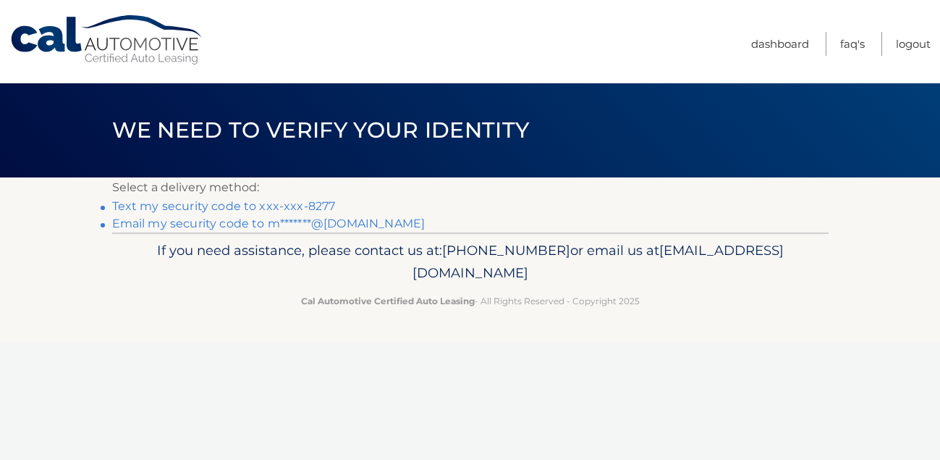
click at [297, 205] on link "Text my security code to xxx-xxx-8277" at bounding box center [224, 206] width 224 height 14
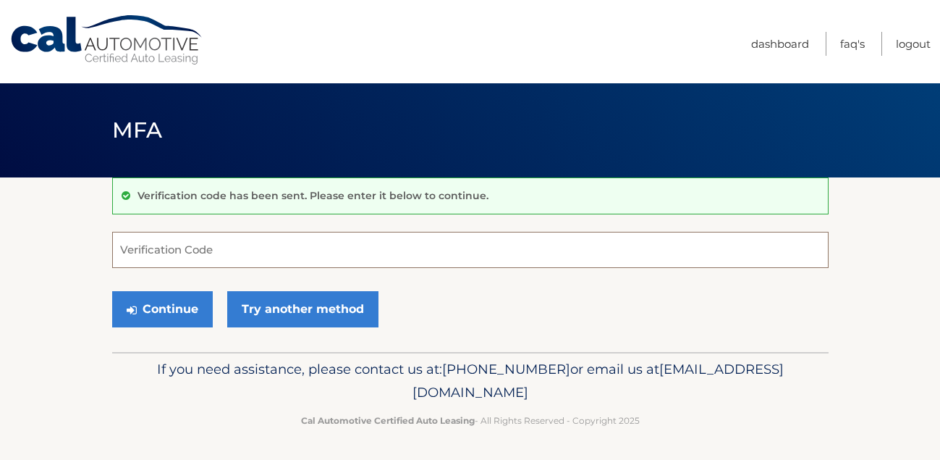
click at [274, 250] on input "Verification Code" at bounding box center [470, 250] width 717 height 36
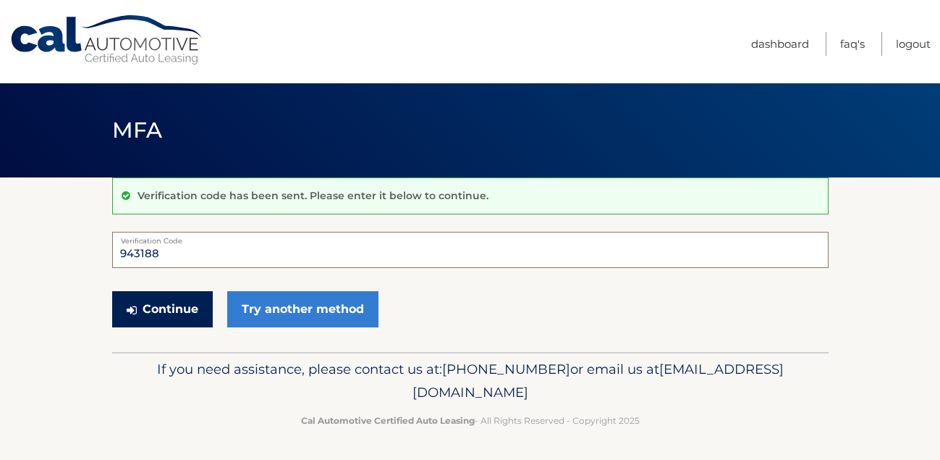
type input "943188"
click at [172, 315] on button "Continue" at bounding box center [162, 309] width 101 height 36
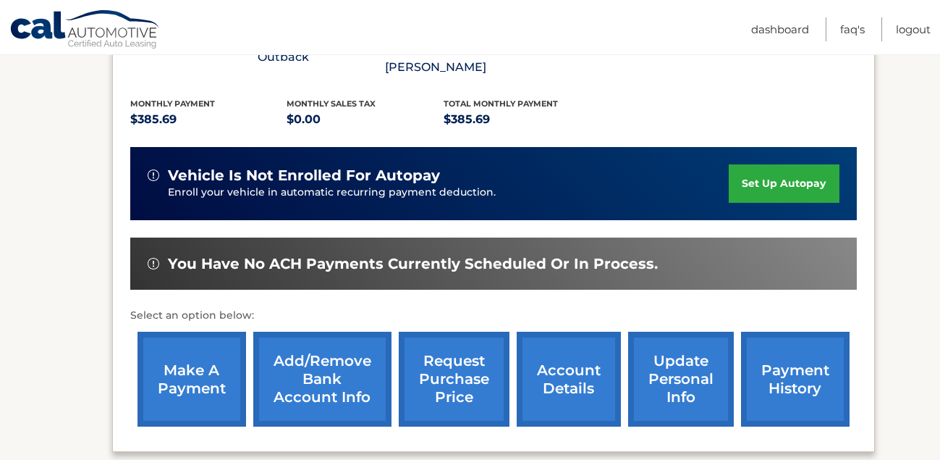
scroll to position [387, 0]
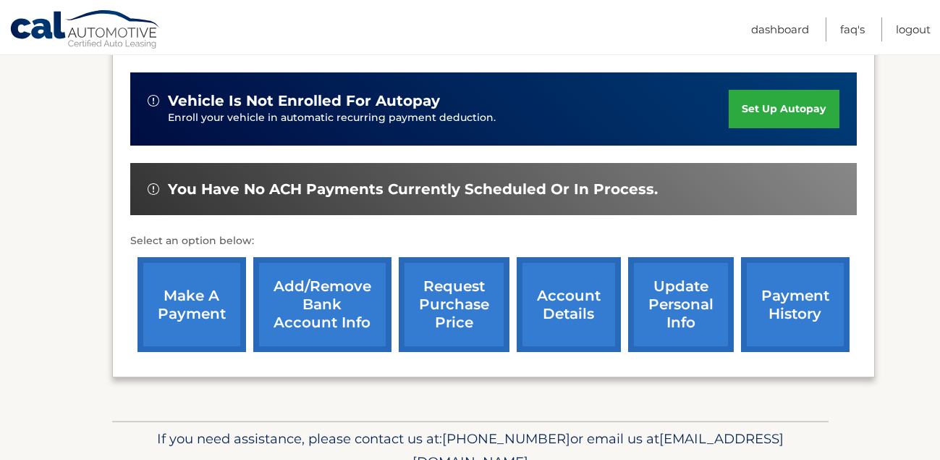
click at [204, 312] on link "make a payment" at bounding box center [192, 304] width 109 height 95
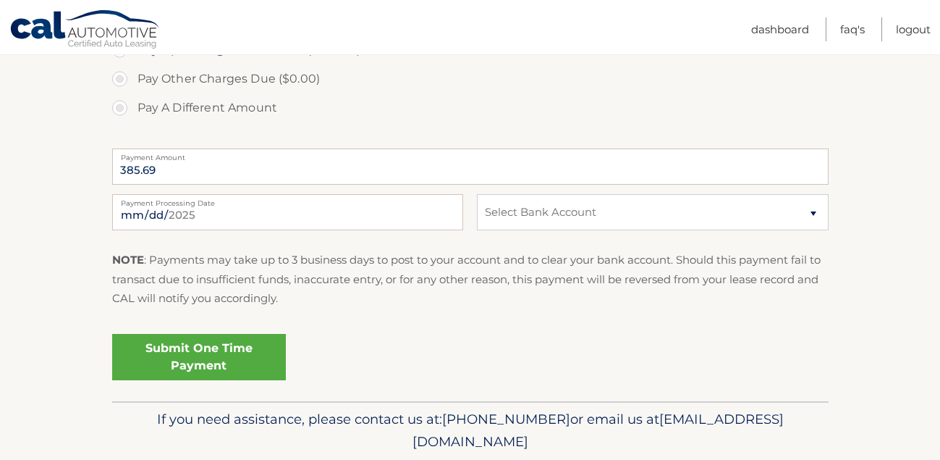
scroll to position [571, 0]
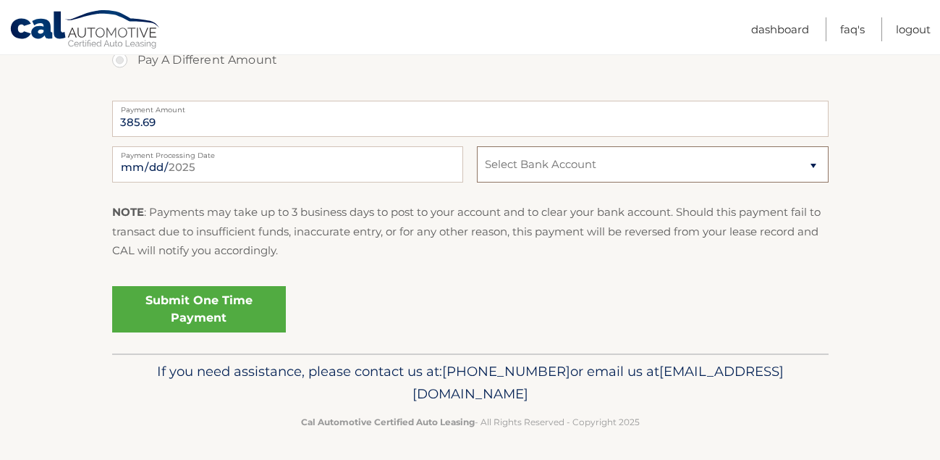
click at [789, 159] on select "Select Bank Account Checking BANK OF AMERICA, N.A. *****5241 Checking BANK OF A…" at bounding box center [652, 164] width 351 height 36
select select "Zjk0ZThmM2YtNDU5Ni00Y2M2LThhOTctMjhmMGU1MWM4ZjVm"
click at [237, 300] on link "Submit One Time Payment" at bounding box center [199, 309] width 174 height 46
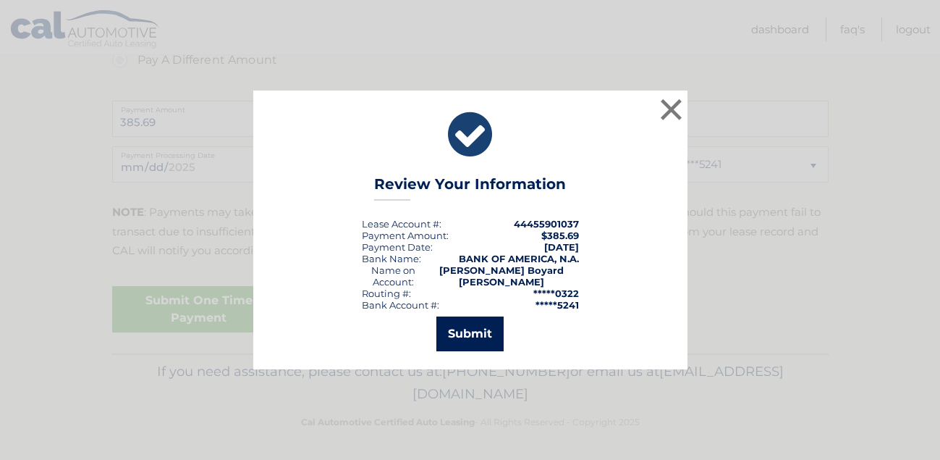
click at [458, 329] on button "Submit" at bounding box center [470, 333] width 67 height 35
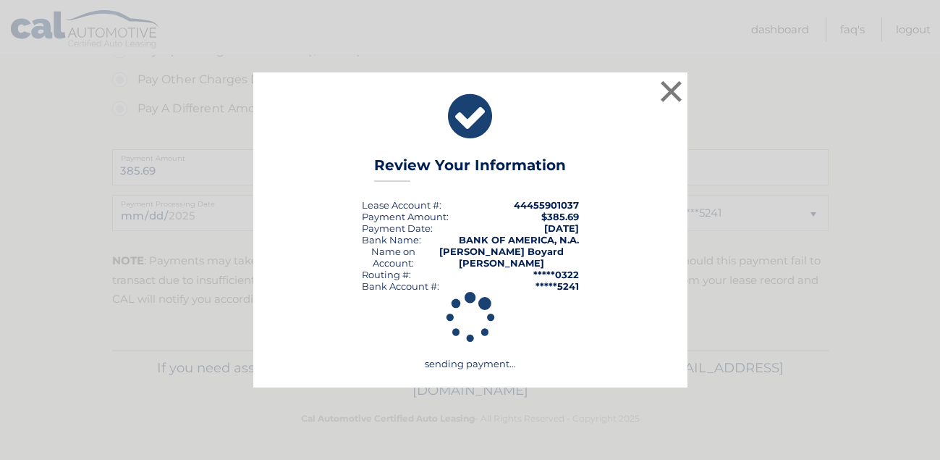
scroll to position [523, 0]
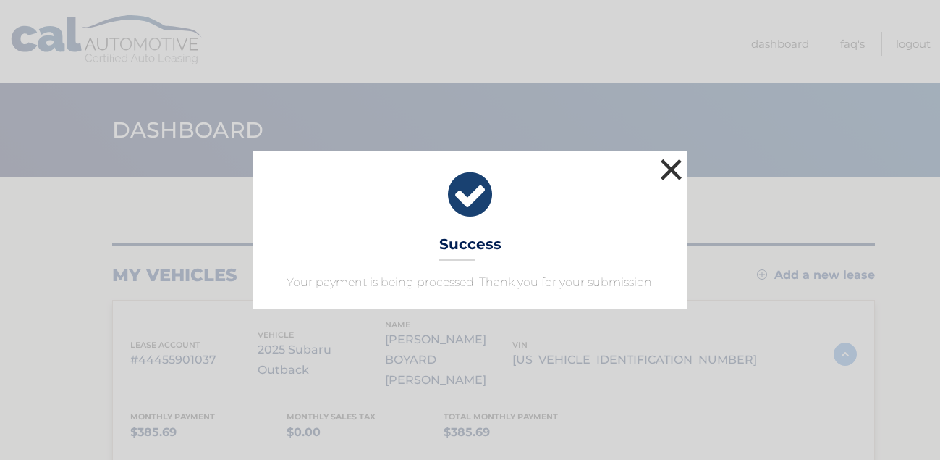
click at [670, 169] on button "×" at bounding box center [671, 169] width 29 height 29
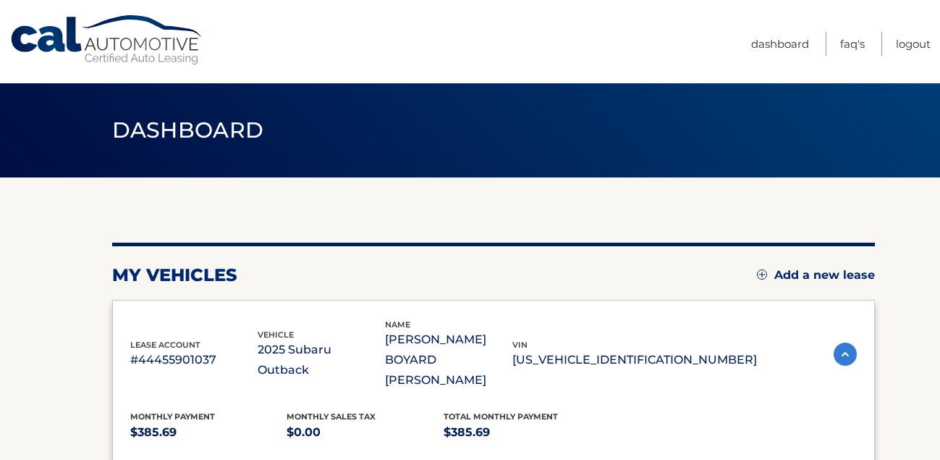
click at [927, 60] on ul "Dashboard FAQ's Logout" at bounding box center [841, 41] width 180 height 83
click at [914, 42] on link "Logout" at bounding box center [913, 44] width 35 height 24
